Goal: Task Accomplishment & Management: Use online tool/utility

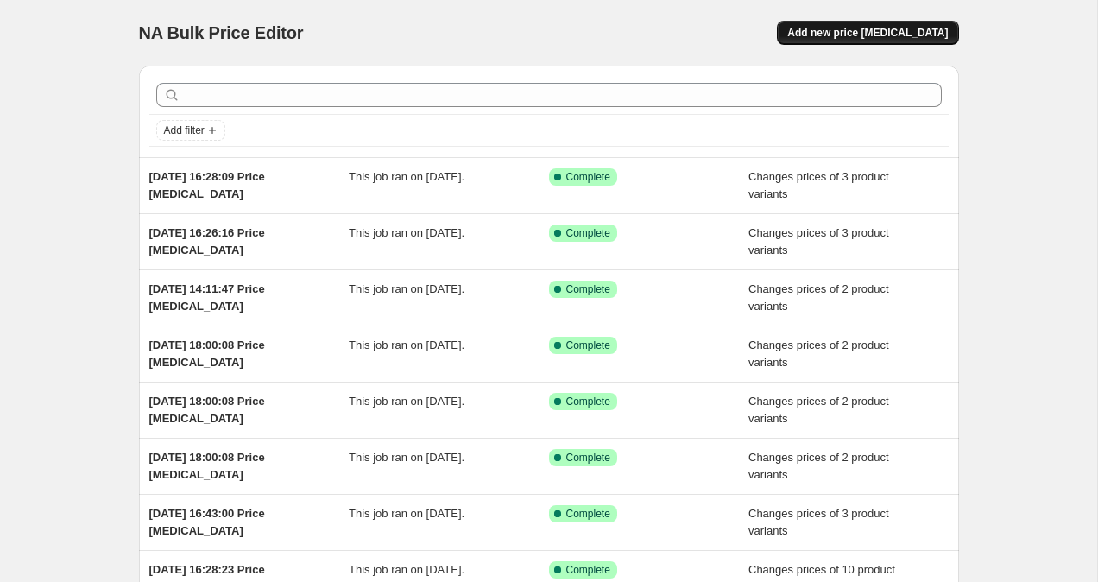
click at [851, 35] on span "Add new price [MEDICAL_DATA]" at bounding box center [867, 33] width 161 height 14
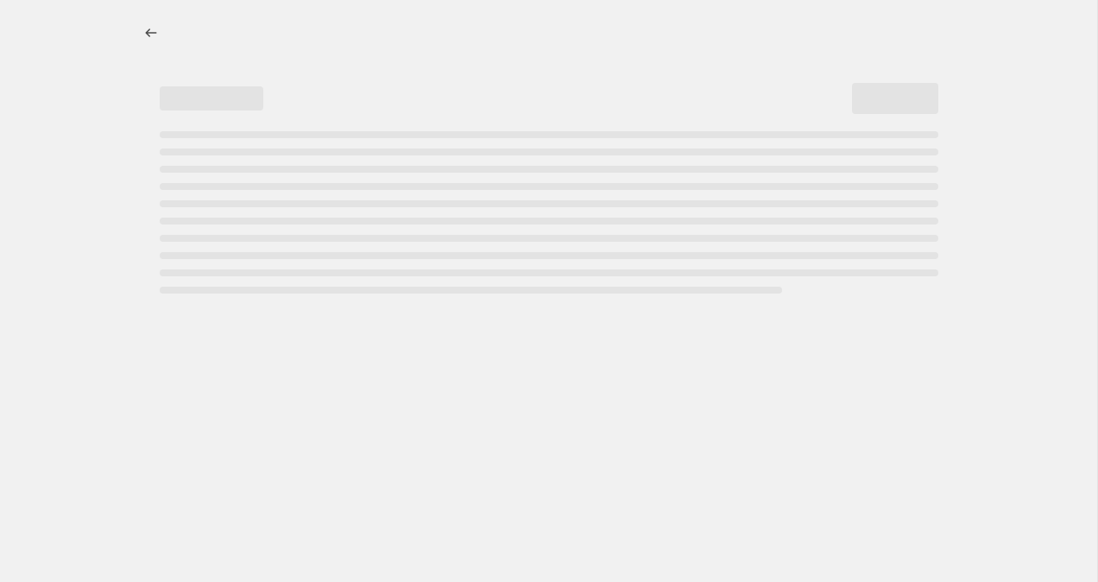
select select "percentage"
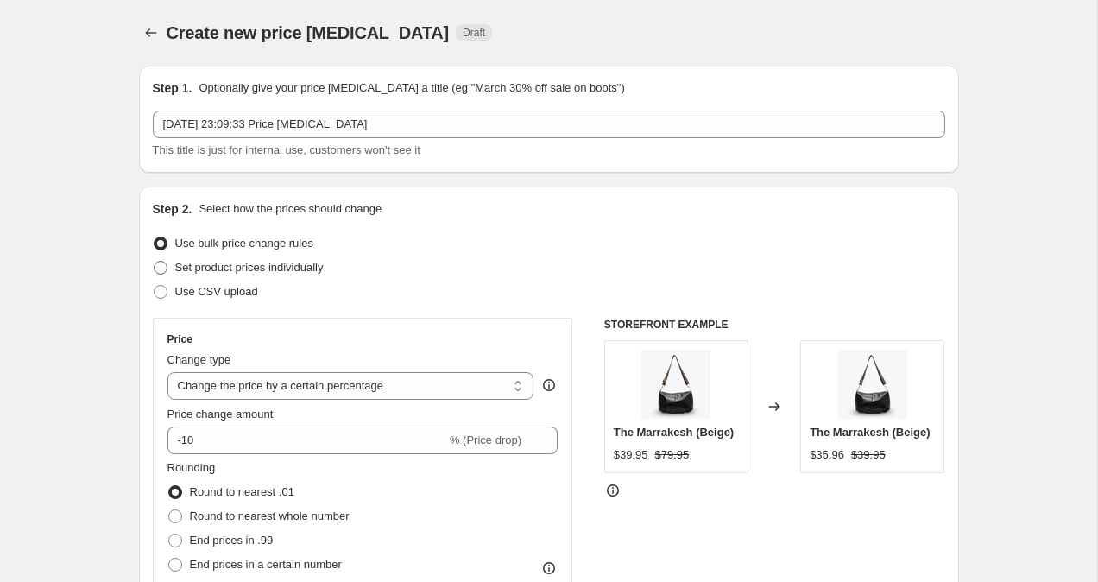
click at [165, 269] on span at bounding box center [161, 268] width 14 height 14
click at [154, 262] on input "Set product prices individually" at bounding box center [154, 261] width 1 height 1
radio input "true"
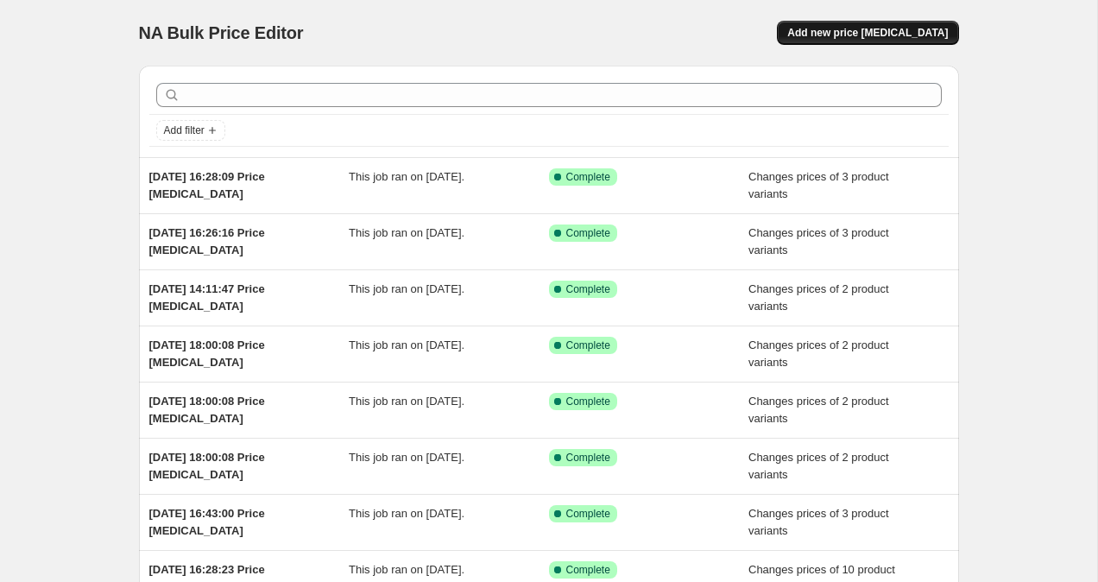
click at [891, 31] on span "Add new price [MEDICAL_DATA]" at bounding box center [867, 33] width 161 height 14
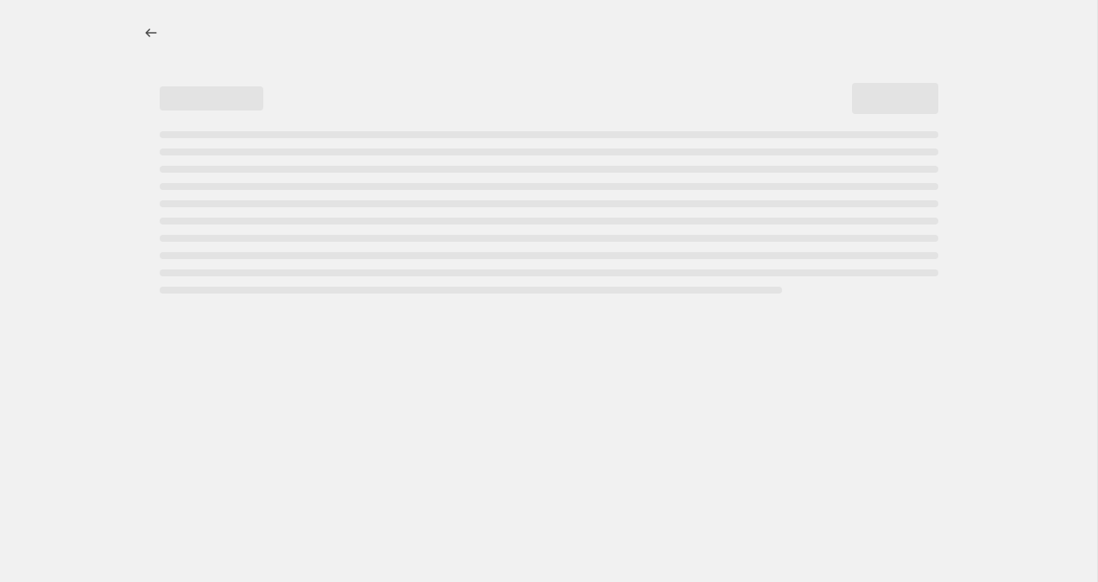
select select "percentage"
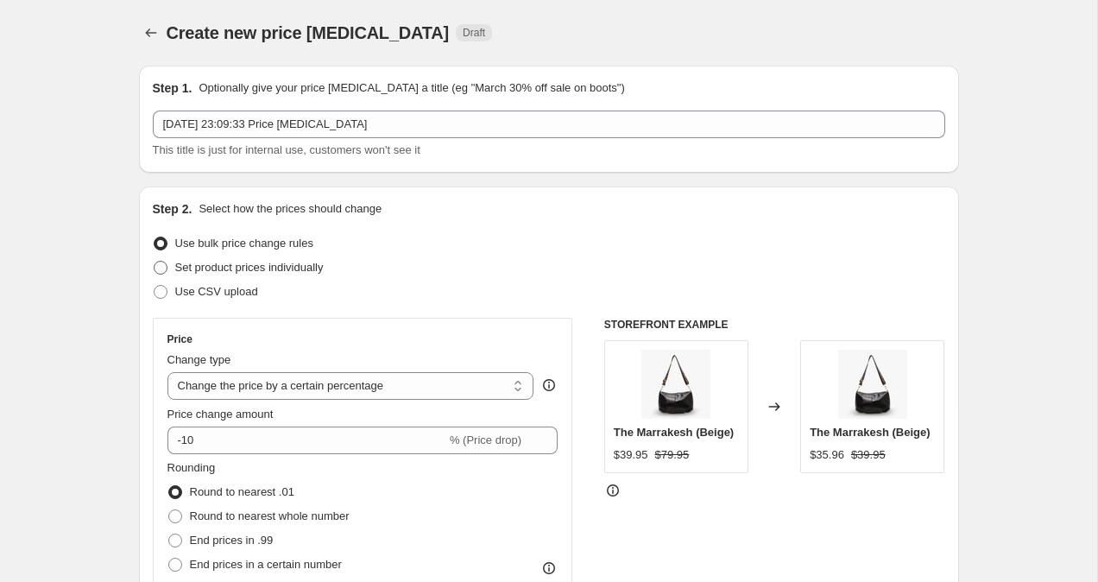
click at [155, 270] on span at bounding box center [161, 268] width 14 height 14
click at [154, 262] on input "Set product prices individually" at bounding box center [154, 261] width 1 height 1
radio input "true"
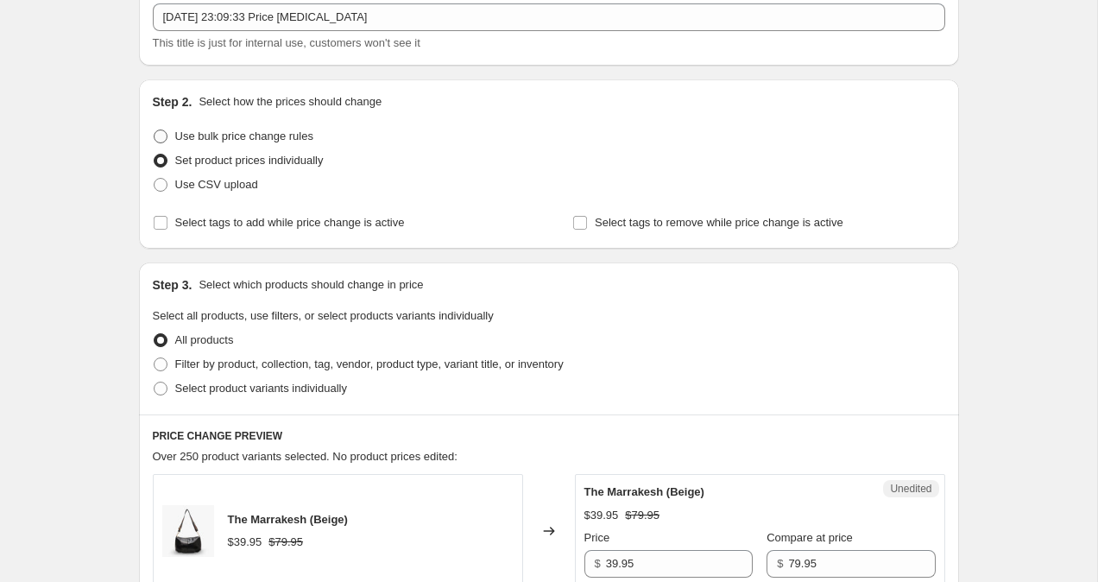
scroll to position [125, 0]
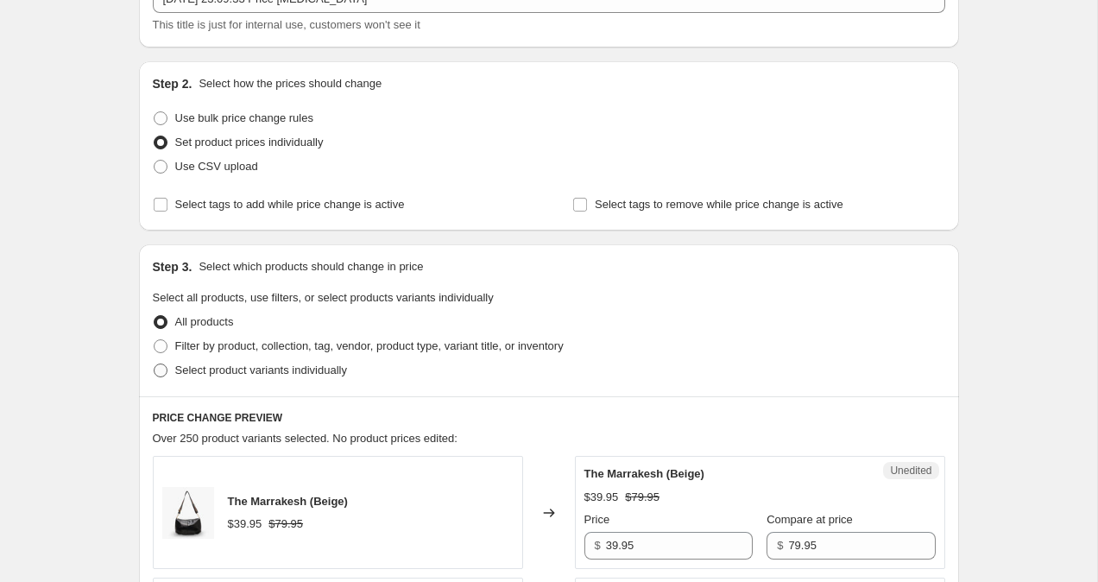
click at [163, 377] on span at bounding box center [161, 371] width 16 height 16
click at [154, 364] on input "Select product variants individually" at bounding box center [154, 363] width 1 height 1
radio input "true"
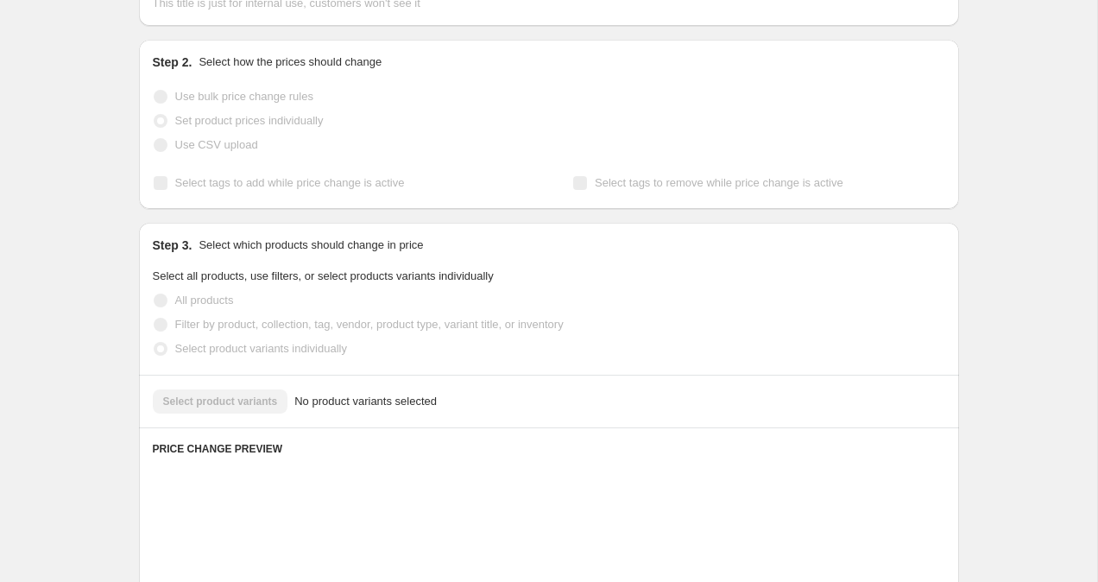
scroll to position [160, 0]
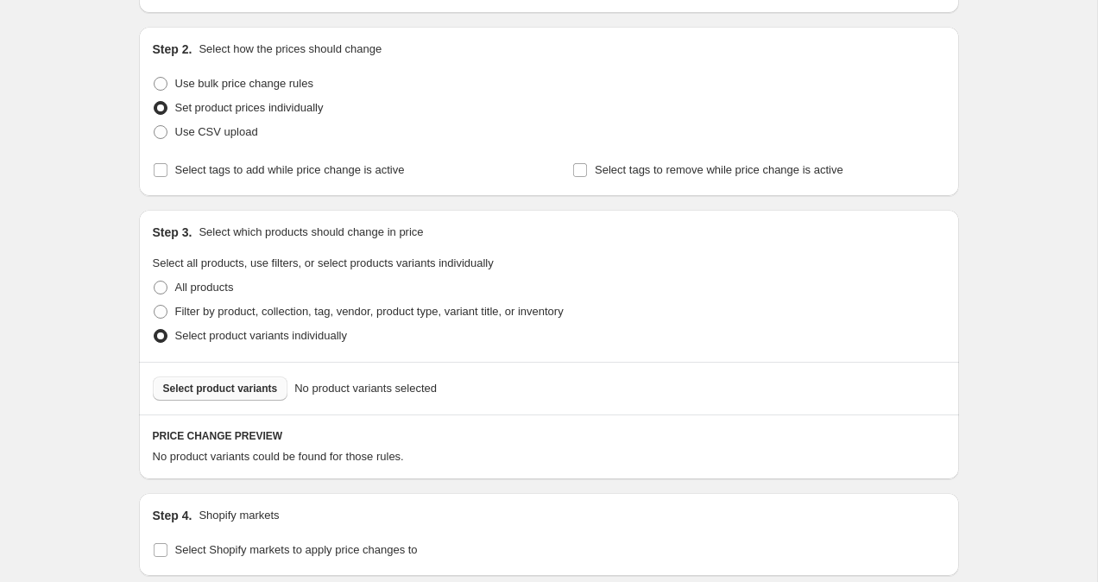
click at [176, 391] on span "Select product variants" at bounding box center [220, 389] width 115 height 14
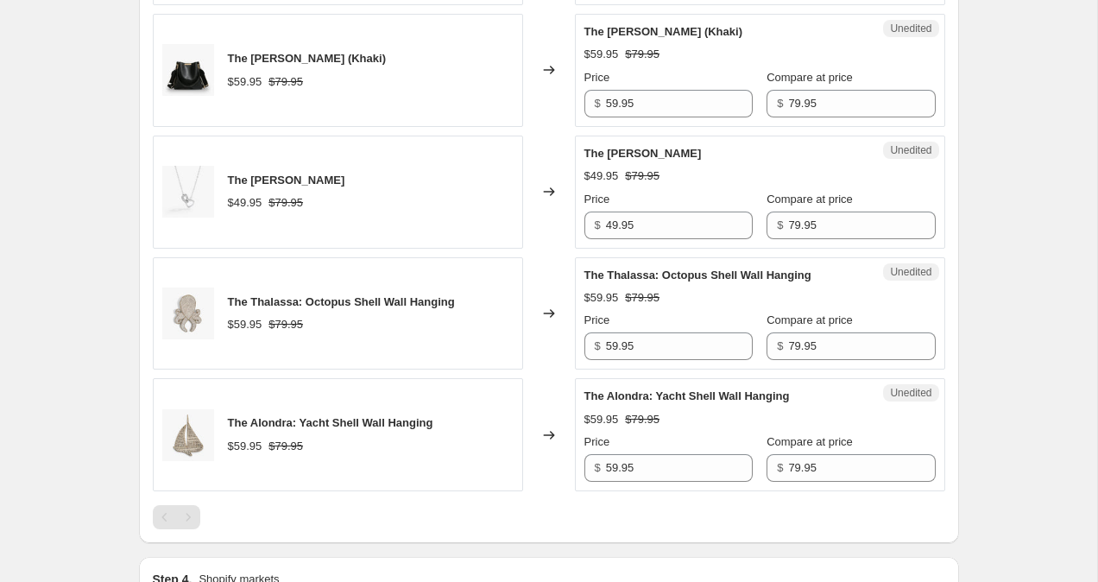
scroll to position [1189, 0]
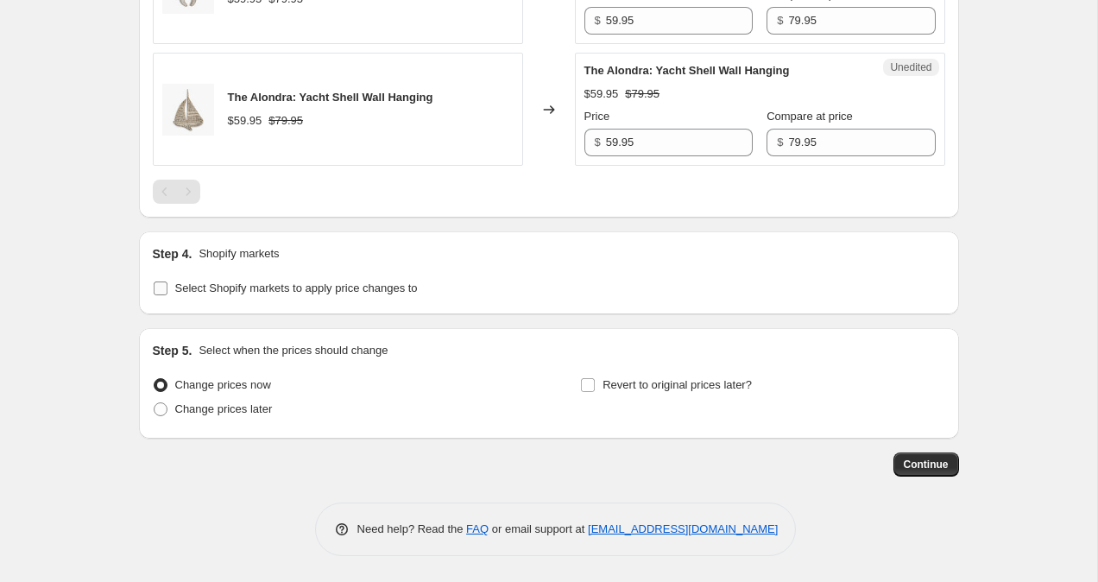
click at [159, 292] on input "Select Shopify markets to apply price changes to" at bounding box center [161, 288] width 14 height 14
checkbox input "true"
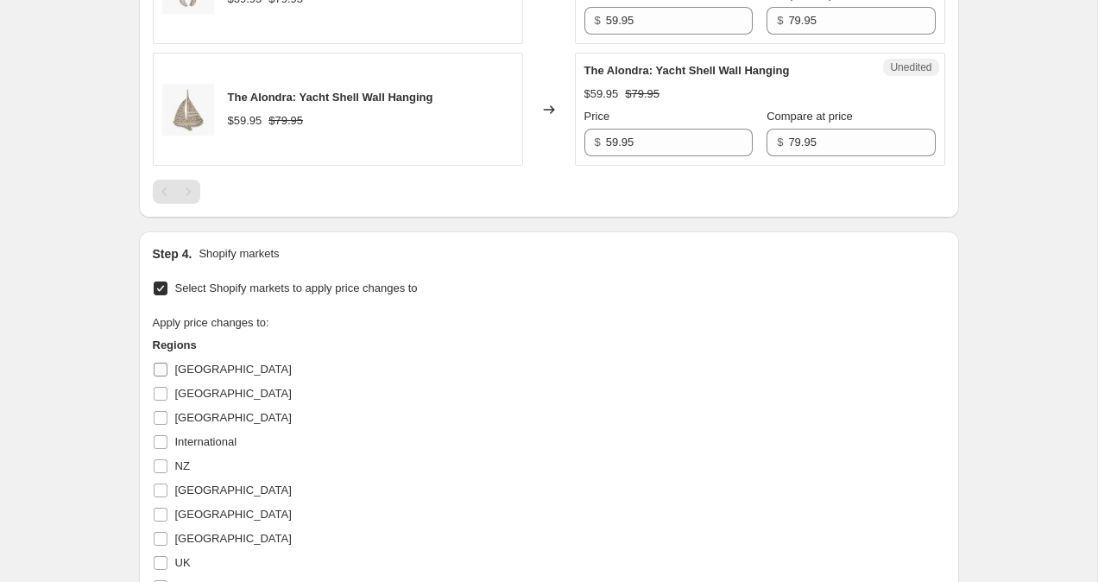
click at [160, 363] on input "[GEOGRAPHIC_DATA]" at bounding box center [161, 370] width 14 height 14
checkbox input "true"
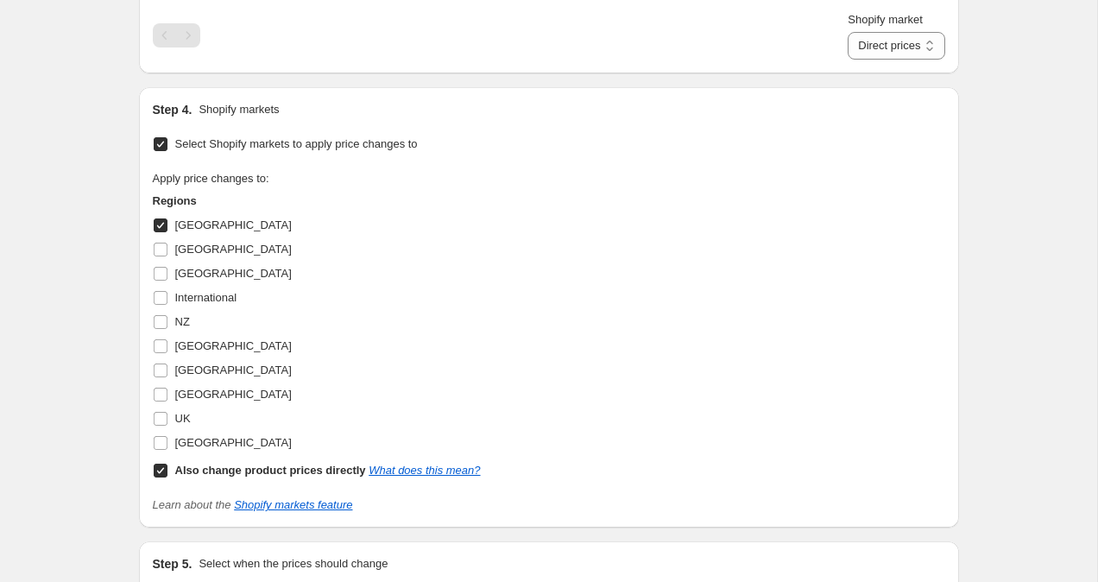
scroll to position [1369, 0]
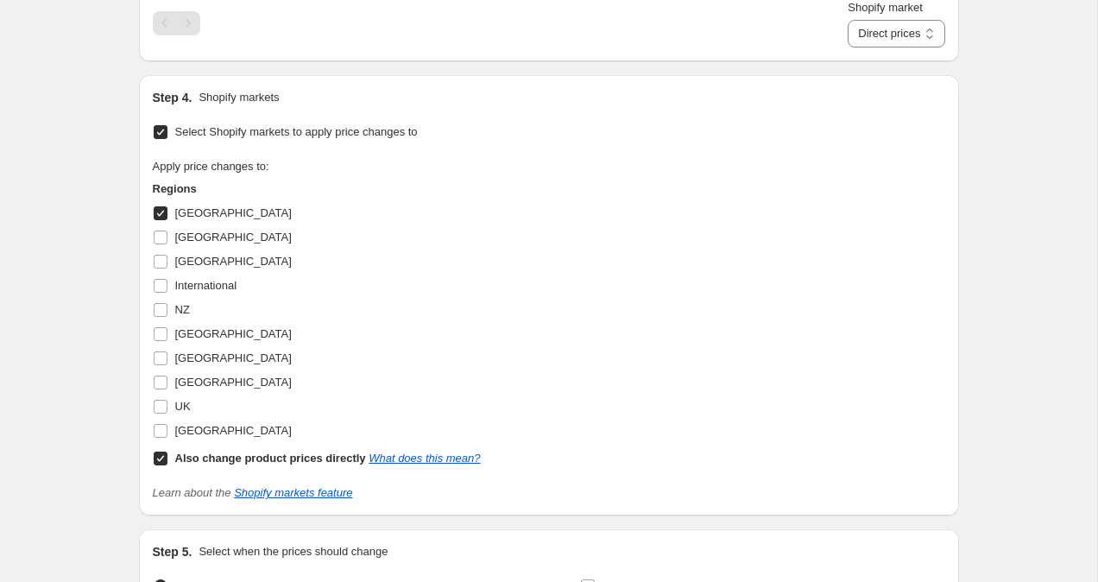
click at [161, 460] on input "Also change product prices directly What does this mean?" at bounding box center [161, 458] width 14 height 14
checkbox input "false"
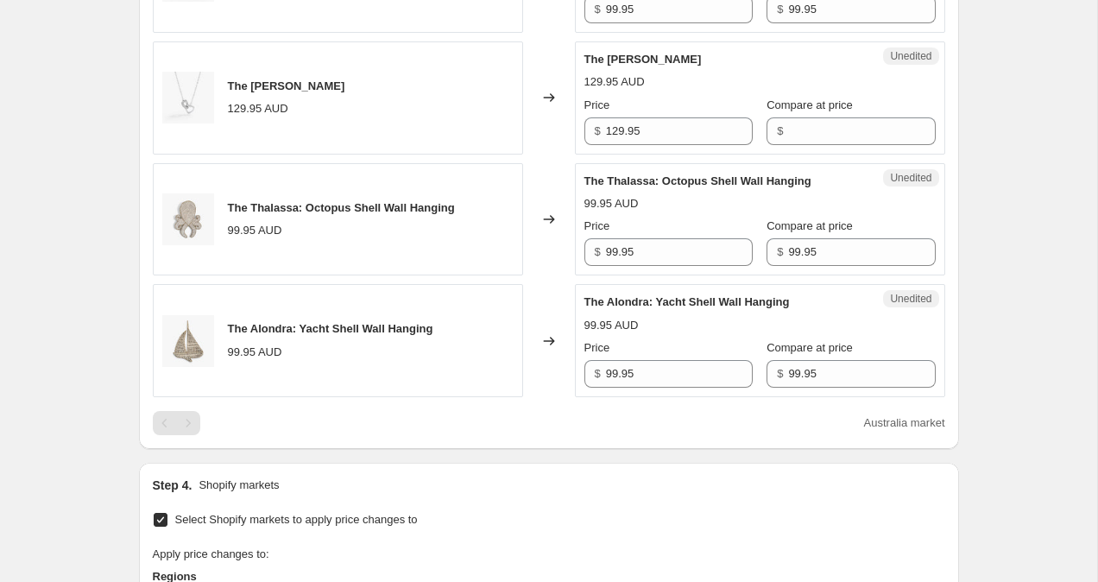
scroll to position [941, 0]
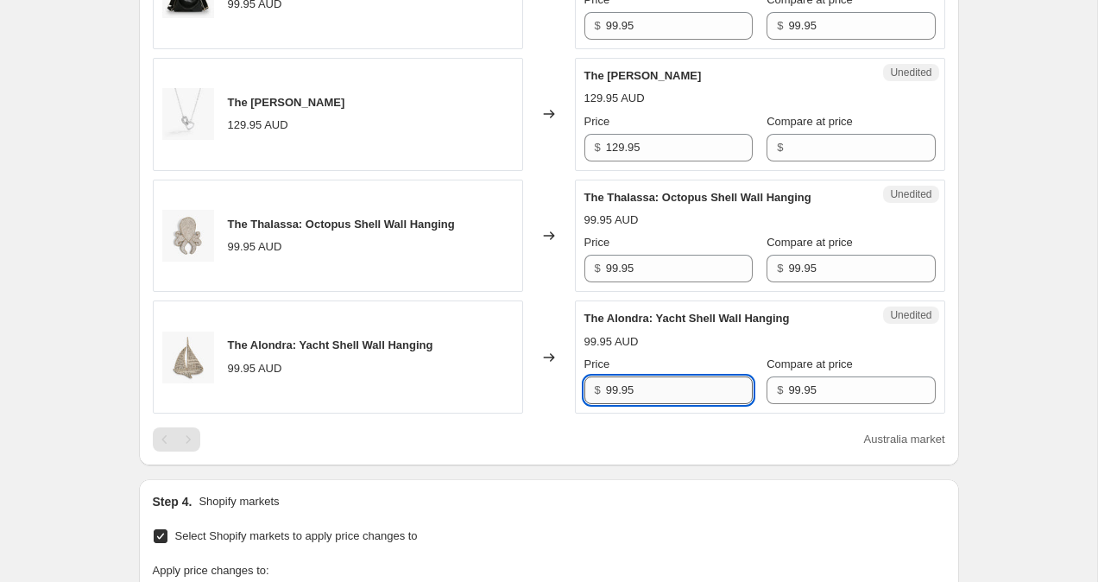
click at [611, 384] on input "99.95" at bounding box center [679, 390] width 147 height 28
type input "79.95"
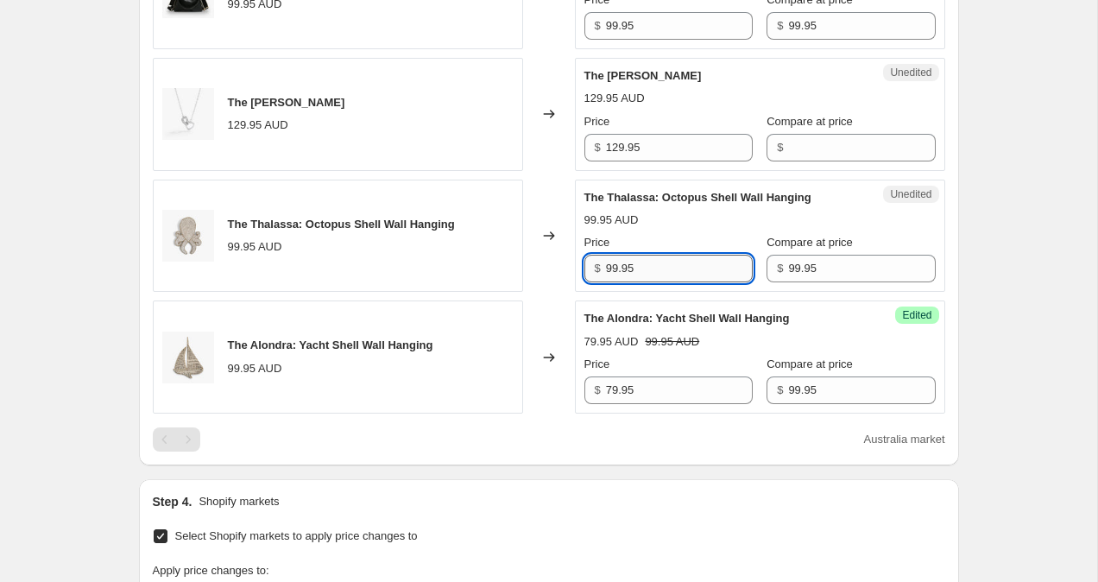
click at [612, 270] on input "99.95" at bounding box center [679, 269] width 147 height 28
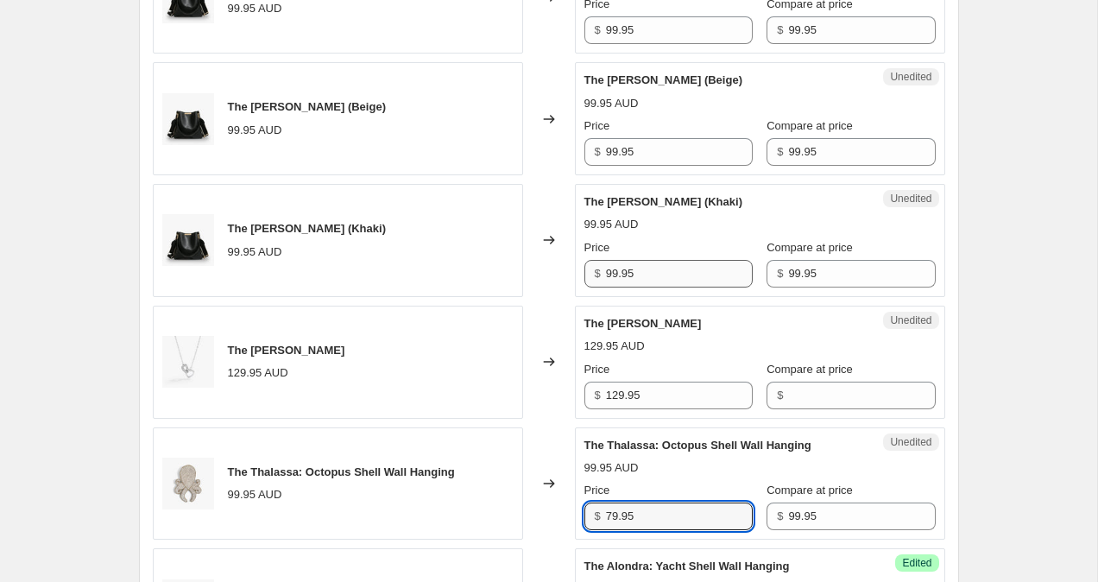
scroll to position [692, 0]
type input "79.95"
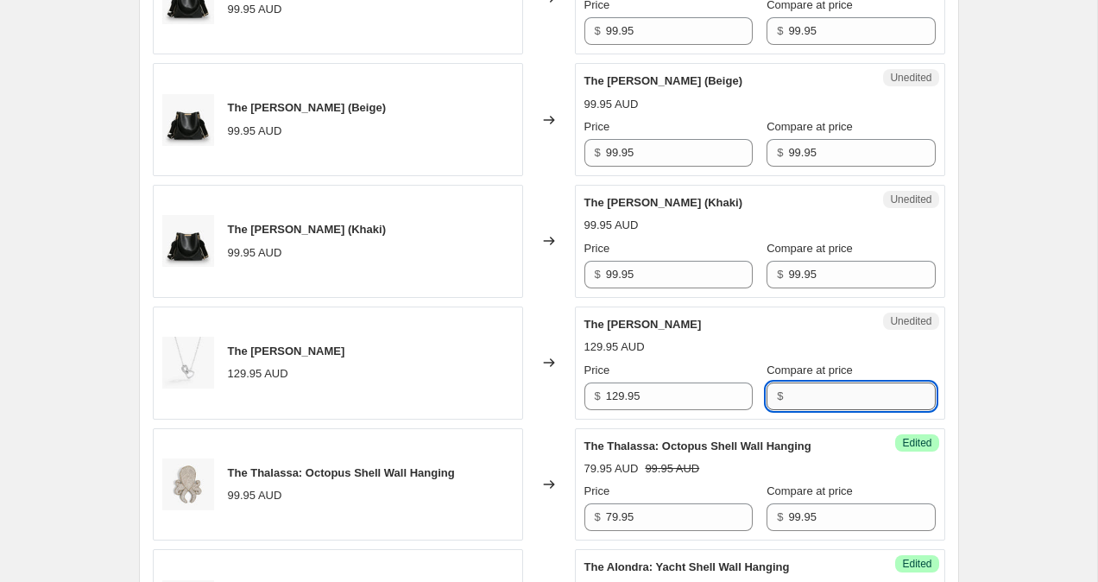
click at [806, 392] on input "Compare at price" at bounding box center [861, 396] width 147 height 28
type input "1"
type input "2"
type input "129.95"
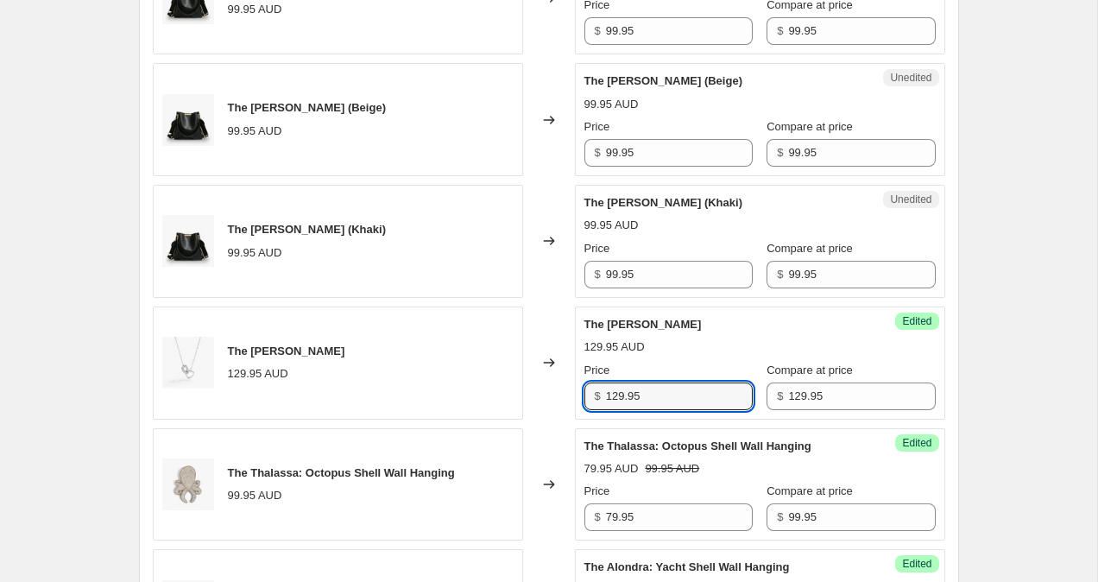
drag, startPoint x: 620, startPoint y: 396, endPoint x: 504, endPoint y: 369, distance: 118.9
click at [504, 369] on div "The [PERSON_NAME] 129.95 AUD Changed to Success Edited The [PERSON_NAME] 129.95…" at bounding box center [549, 362] width 792 height 113
type input "99.95"
click at [615, 267] on input "99.95" at bounding box center [679, 275] width 147 height 28
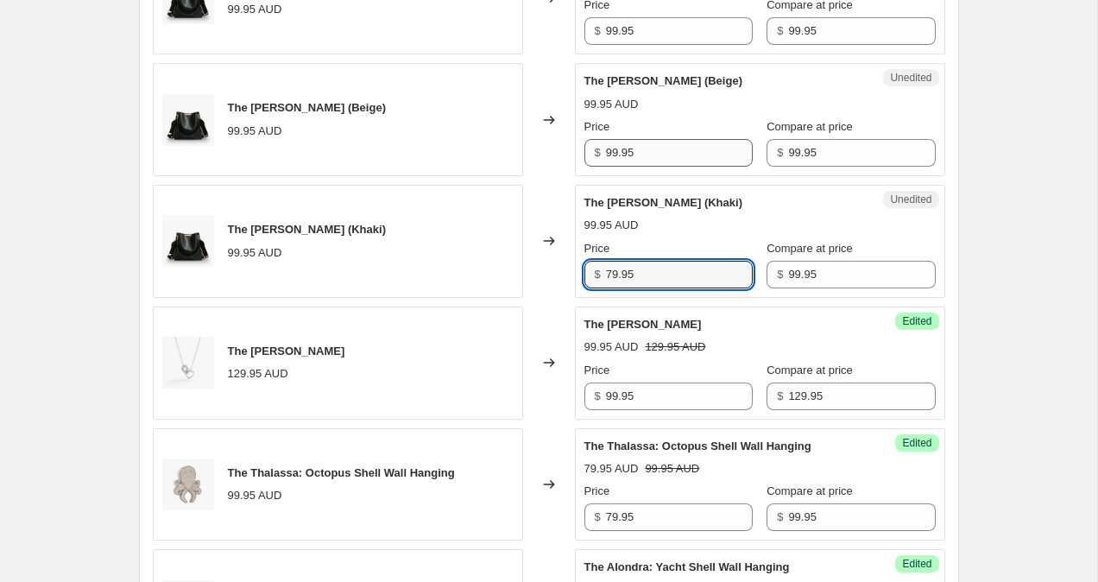
type input "79.95"
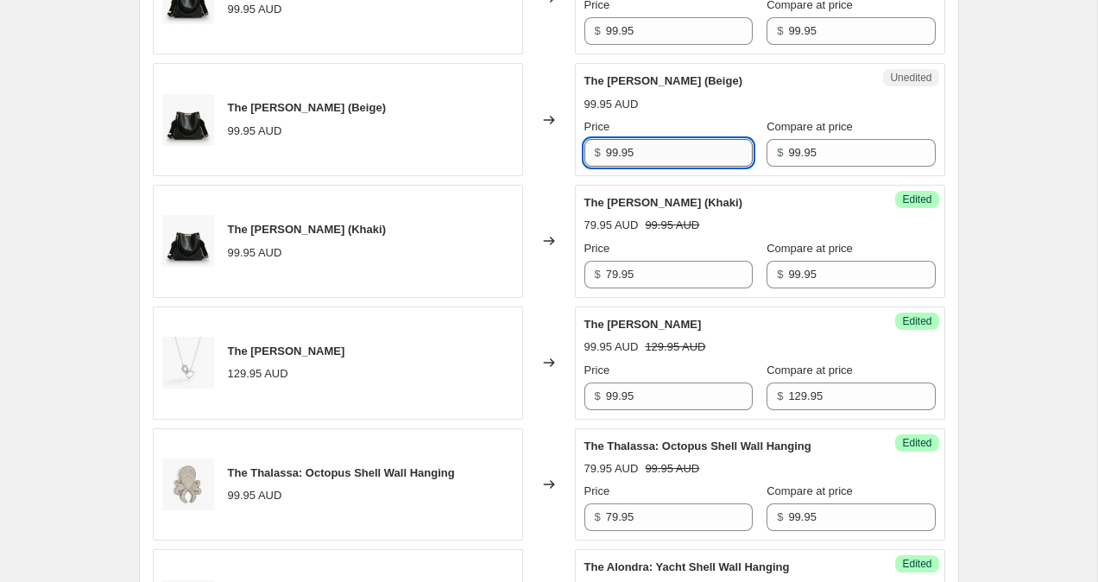
click at [611, 154] on input "99.95" at bounding box center [679, 153] width 147 height 28
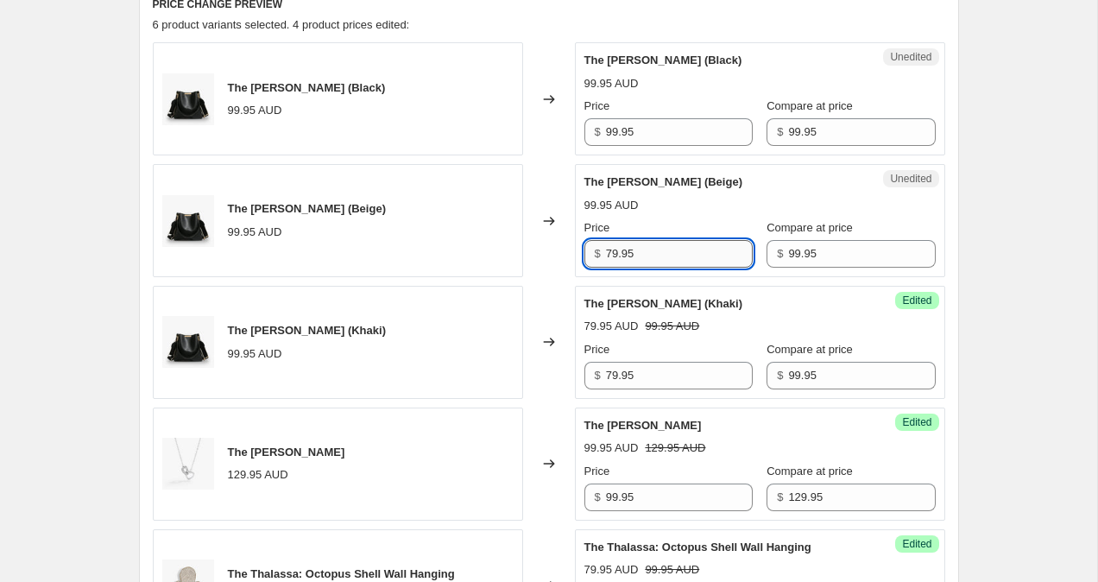
scroll to position [534, 0]
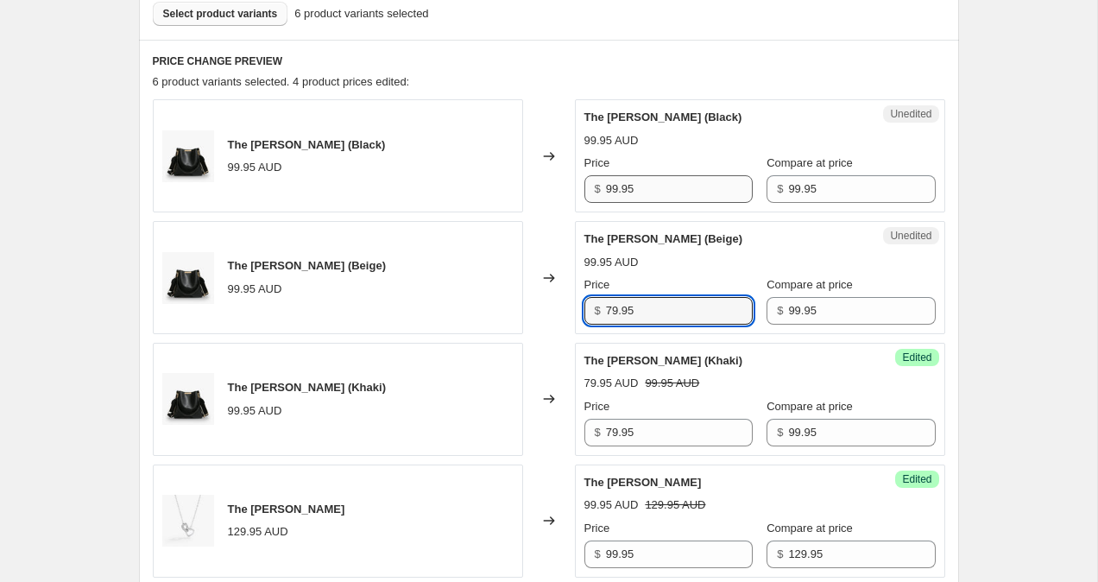
type input "79.95"
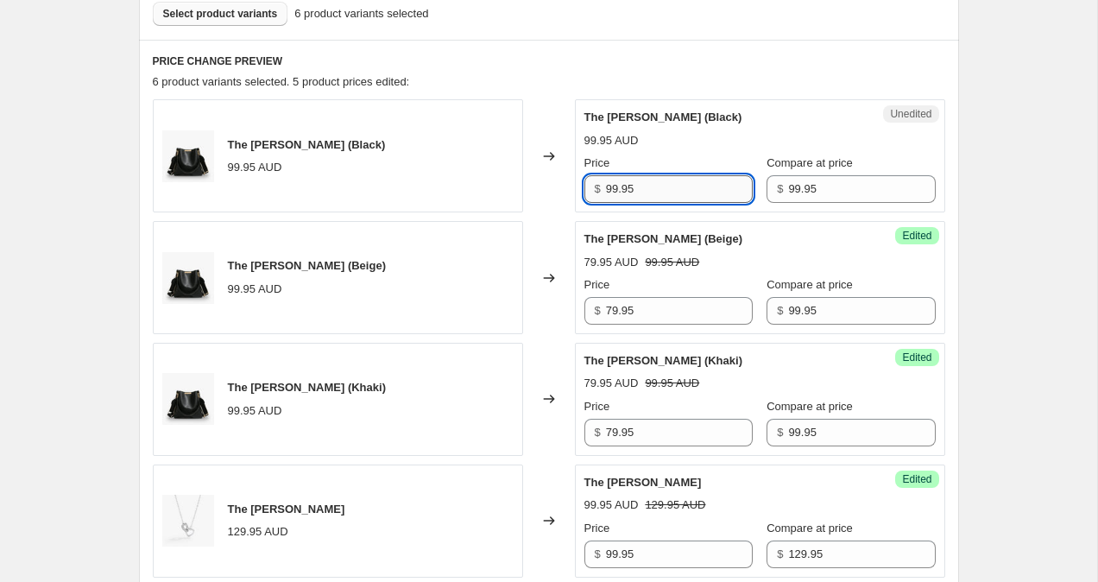
click at [617, 182] on input "99.95" at bounding box center [679, 189] width 147 height 28
type input "79.95"
click at [1046, 258] on div "Create new price [MEDICAL_DATA]. This page is ready Create new price [MEDICAL_D…" at bounding box center [548, 530] width 1097 height 2128
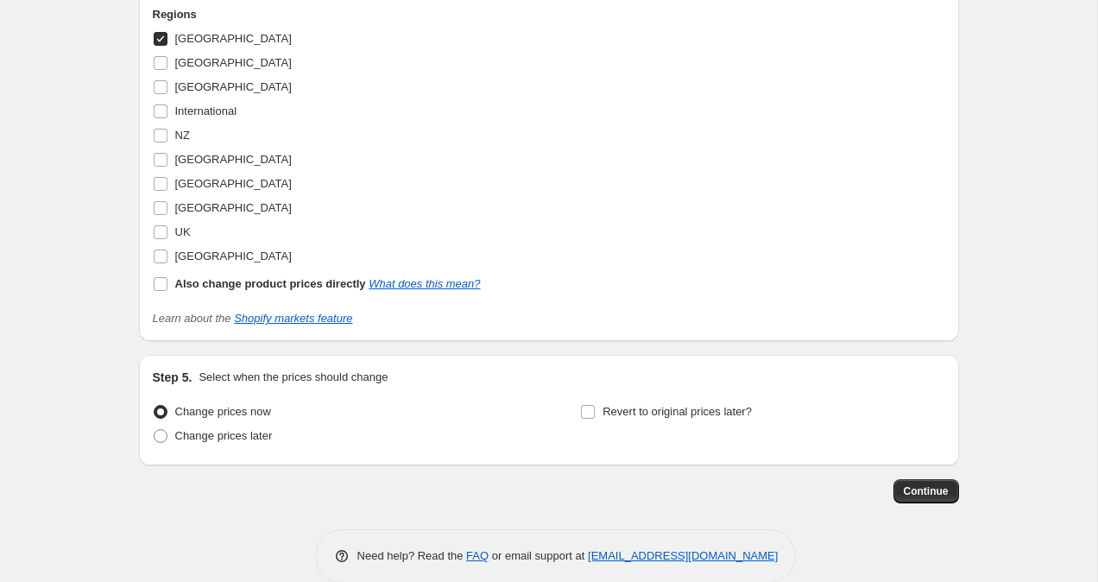
scroll to position [1546, 0]
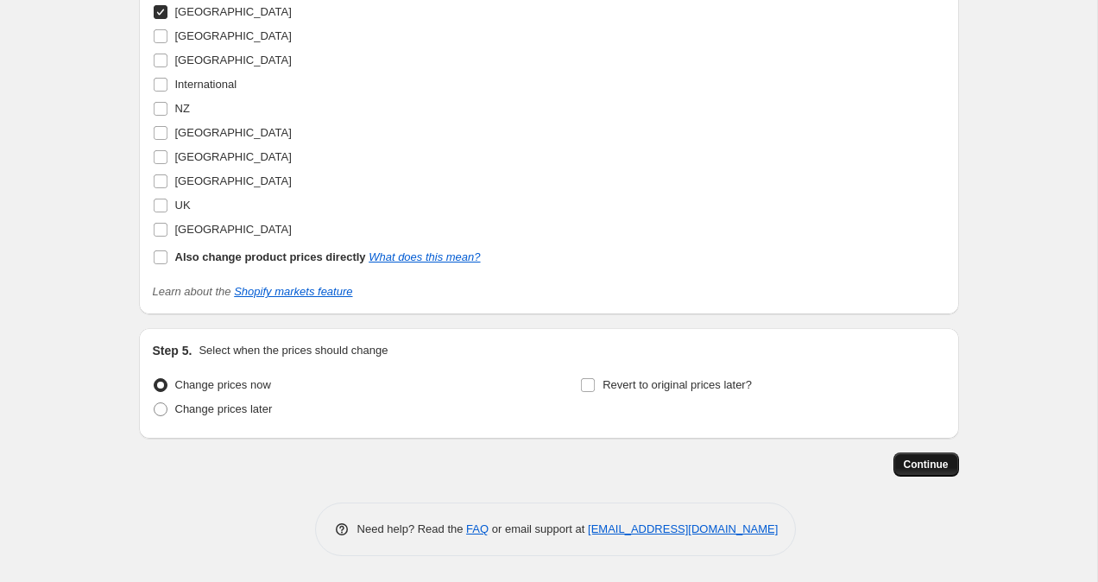
click at [937, 462] on span "Continue" at bounding box center [926, 464] width 45 height 14
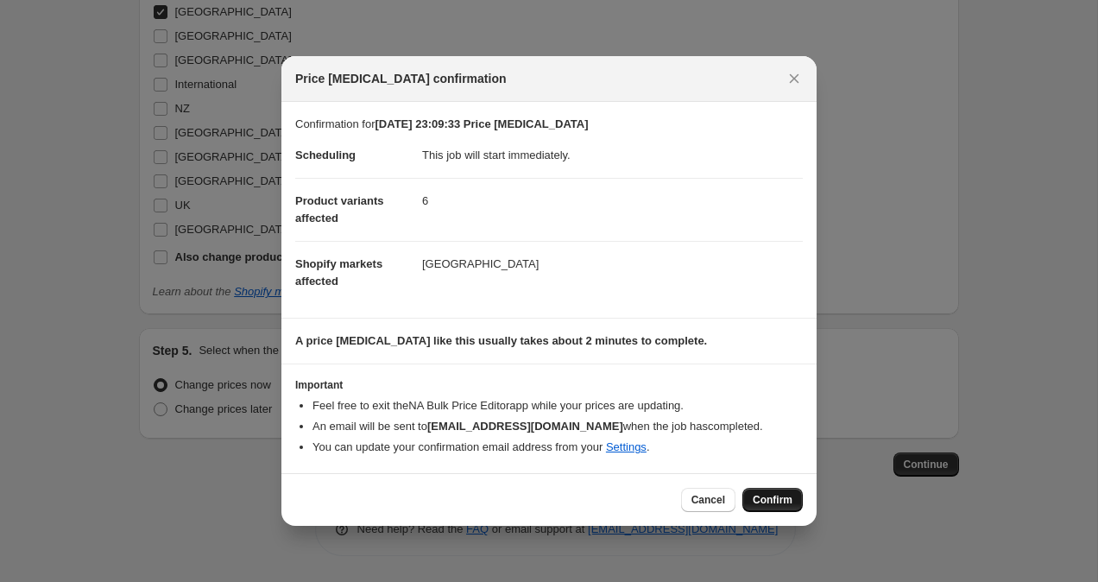
click at [763, 498] on span "Confirm" at bounding box center [773, 500] width 40 height 14
